Goal: Find specific page/section: Find specific page/section

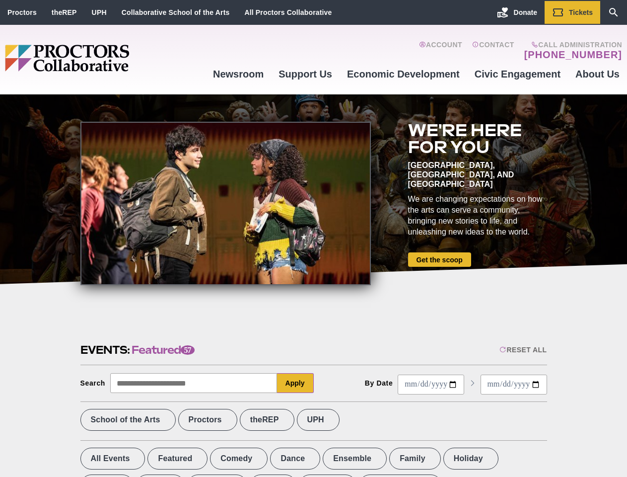
click at [313, 238] on div at bounding box center [225, 203] width 290 height 163
click at [522, 349] on div "Reset All" at bounding box center [522, 350] width 47 height 8
click at [295, 383] on button "Apply" at bounding box center [295, 383] width 37 height 20
